Goal: Task Accomplishment & Management: Use online tool/utility

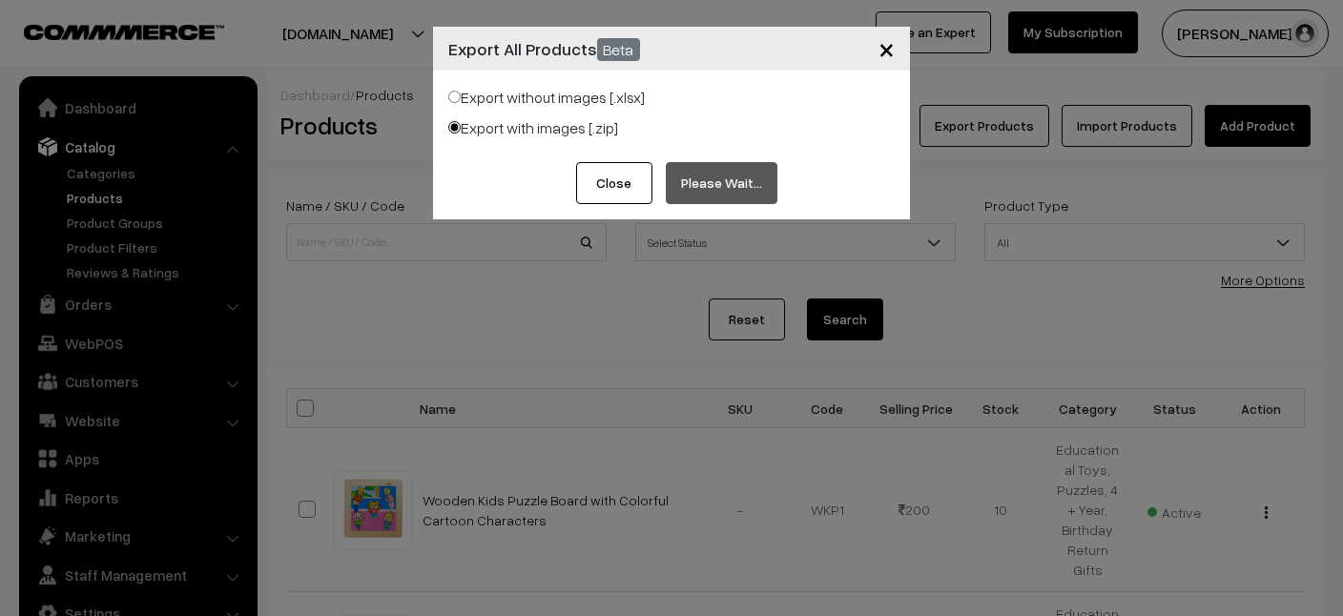
click at [678, 113] on div "Export without images [.xlsx]" at bounding box center [671, 101] width 446 height 31
click at [623, 182] on button "Close" at bounding box center [614, 183] width 76 height 42
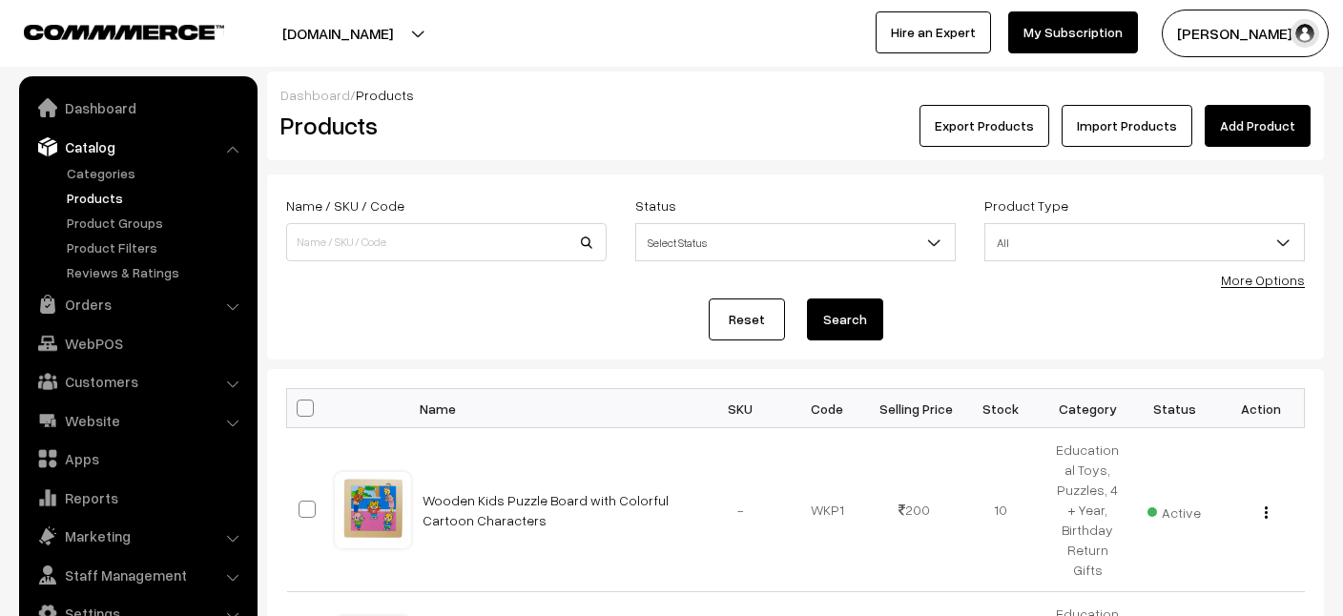
click at [1152, 130] on link "Import Products" at bounding box center [1126, 126] width 131 height 42
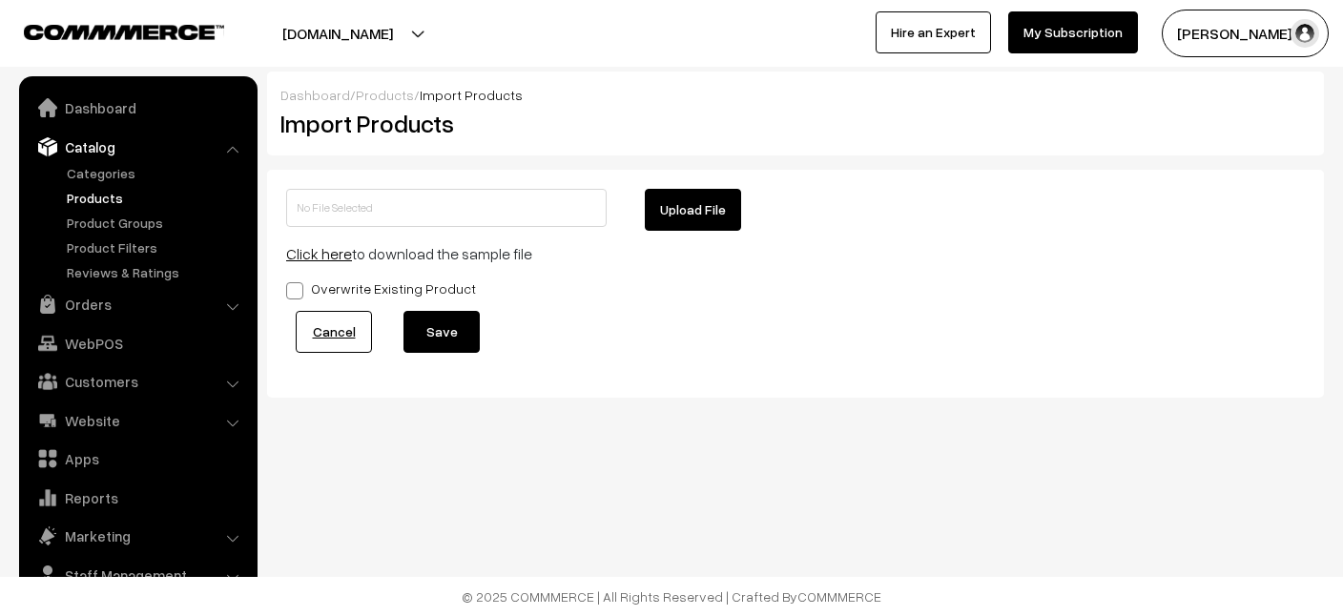
click at [356, 97] on link "Products" at bounding box center [385, 95] width 58 height 16
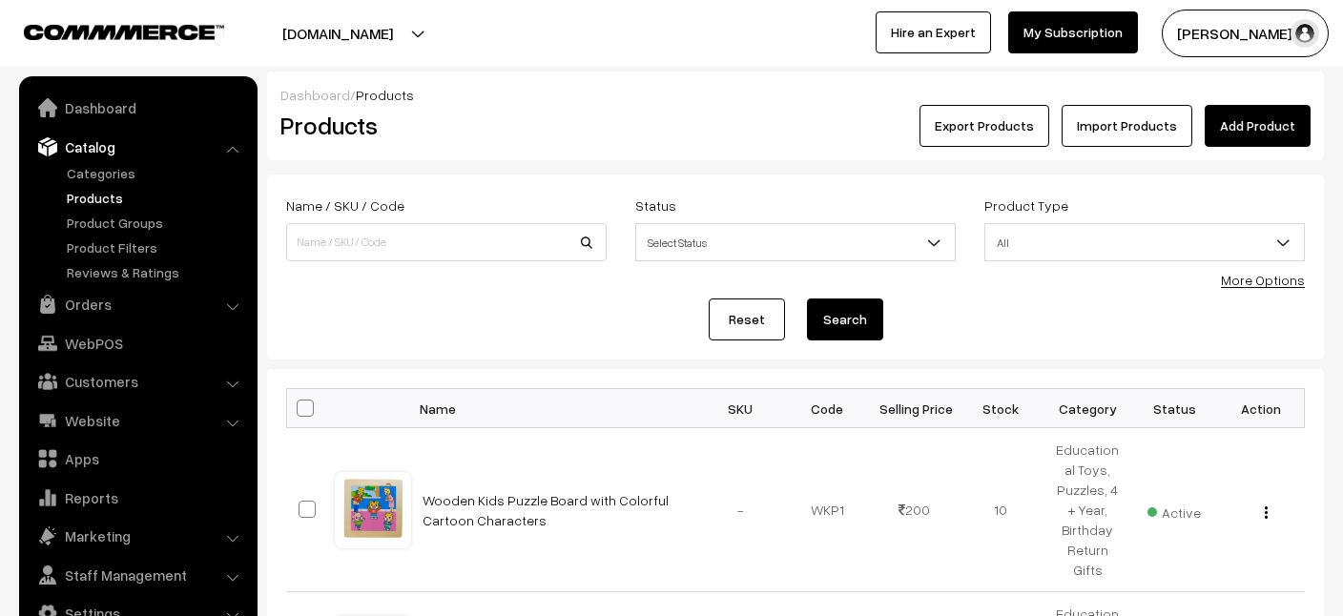
click at [996, 127] on button "Export Products" at bounding box center [984, 126] width 130 height 42
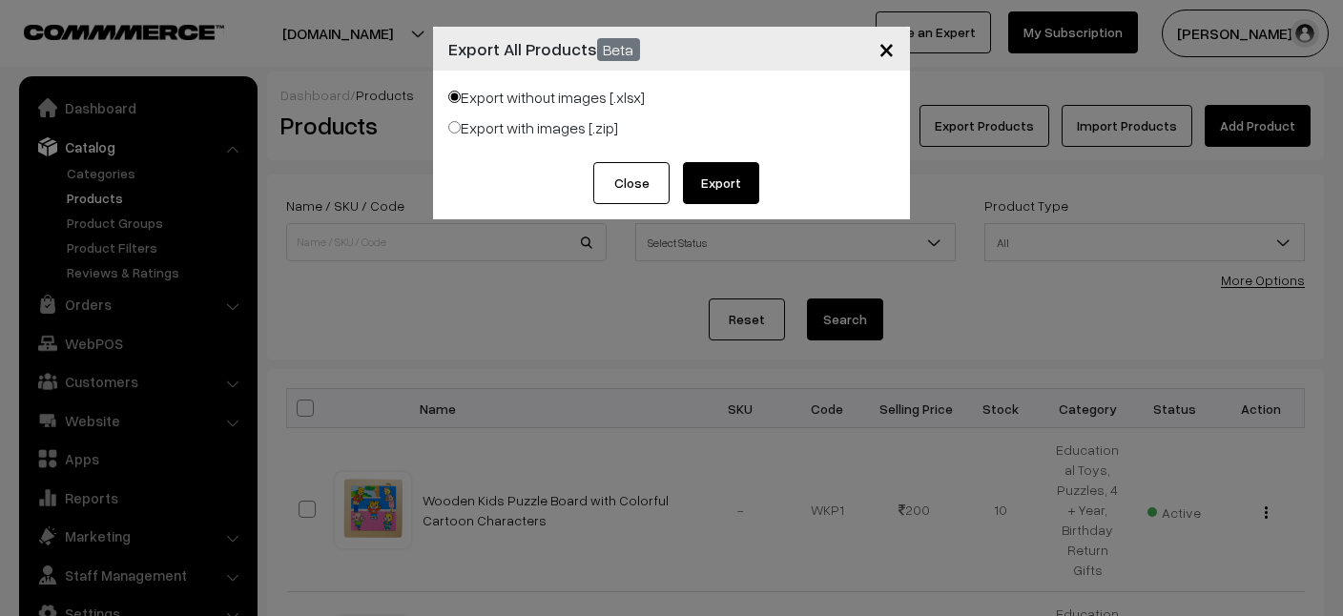
click at [709, 184] on button "Export" at bounding box center [721, 183] width 76 height 42
